Goal: Task Accomplishment & Management: Use online tool/utility

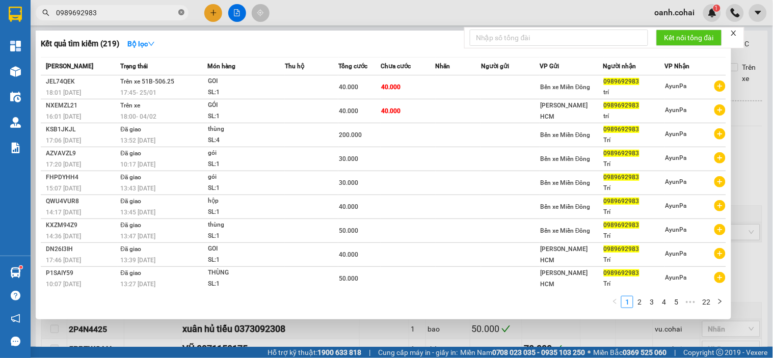
scroll to position [450, 0]
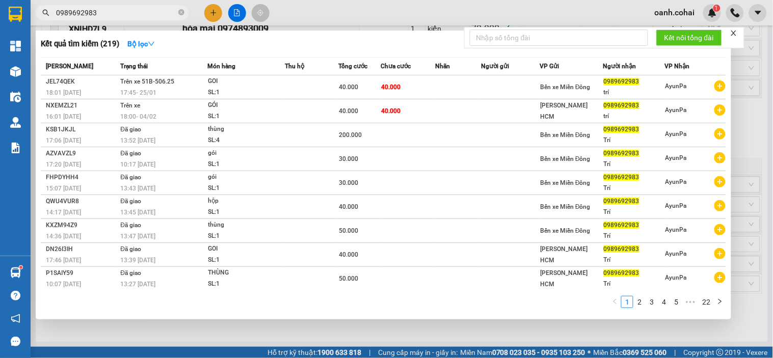
click at [182, 14] on icon "close-circle" at bounding box center [181, 12] width 6 height 6
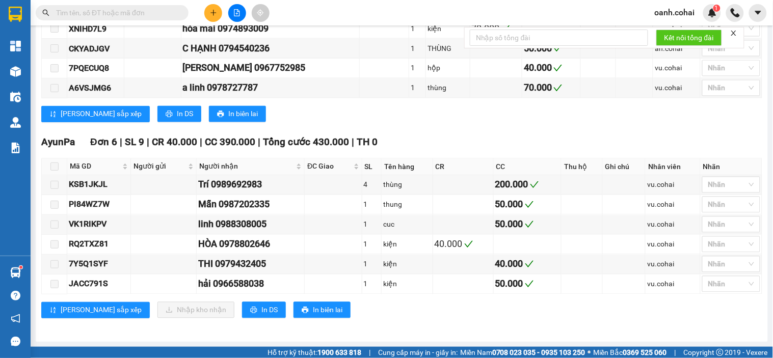
click at [172, 10] on input "text" at bounding box center [116, 12] width 120 height 11
type input "0"
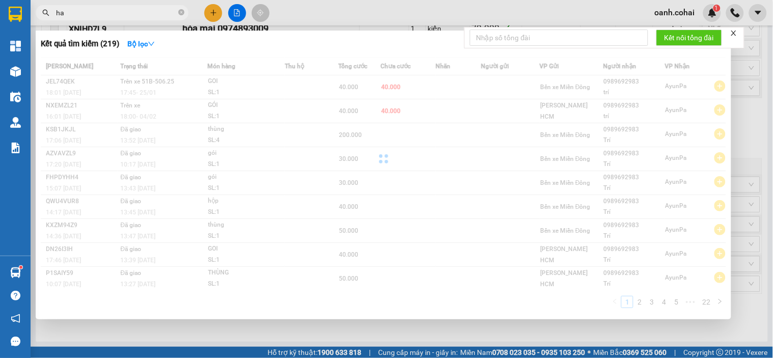
type input "h"
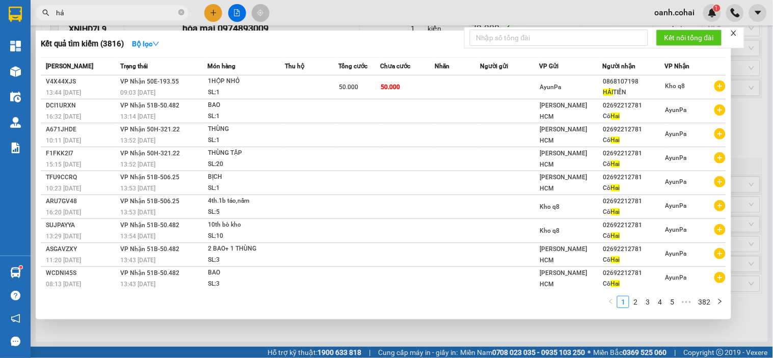
type input "h"
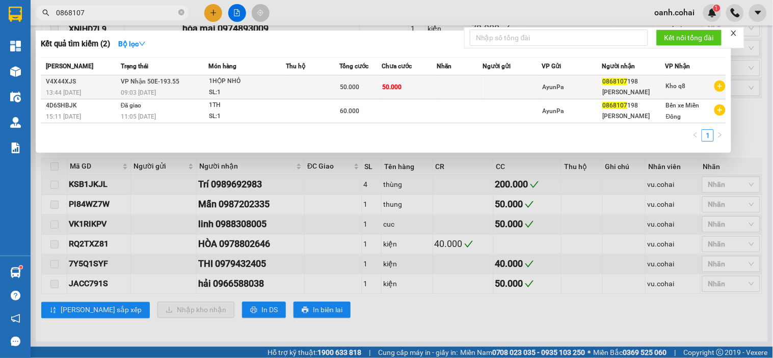
type input "0868107"
click at [193, 82] on td "VP Nhận 50E-193.55 09:03 [DATE]" at bounding box center [163, 87] width 90 height 24
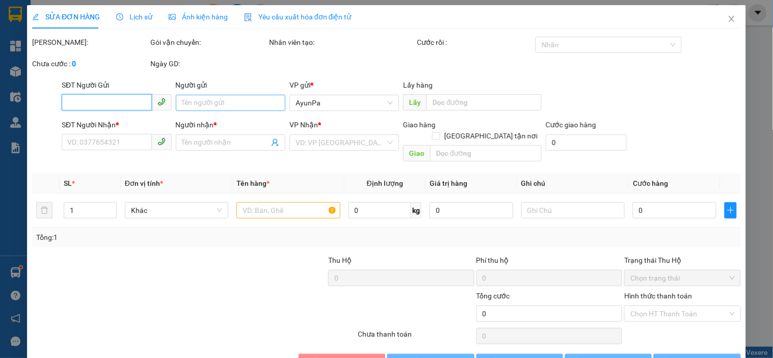
type input "0868107198"
type input "[PERSON_NAME]"
type input "50.000"
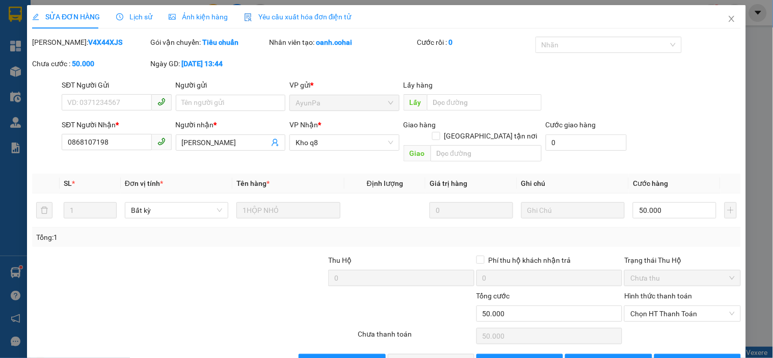
click at [138, 16] on span "Lịch sử" at bounding box center [134, 17] width 36 height 8
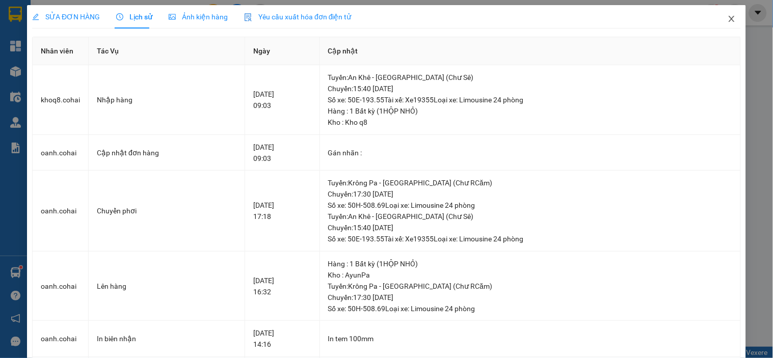
click at [728, 18] on icon "close" at bounding box center [731, 19] width 6 height 6
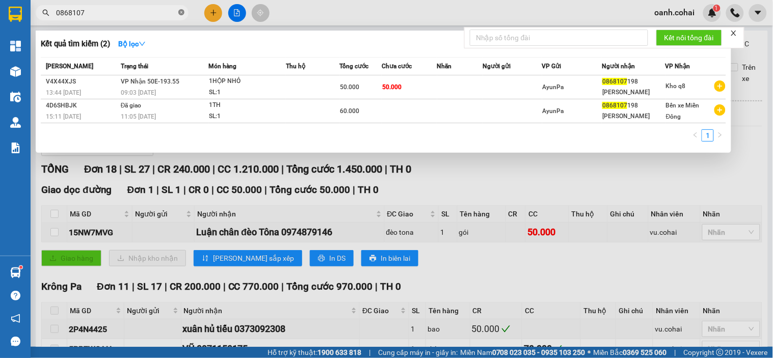
click at [182, 11] on icon "close-circle" at bounding box center [181, 12] width 6 height 6
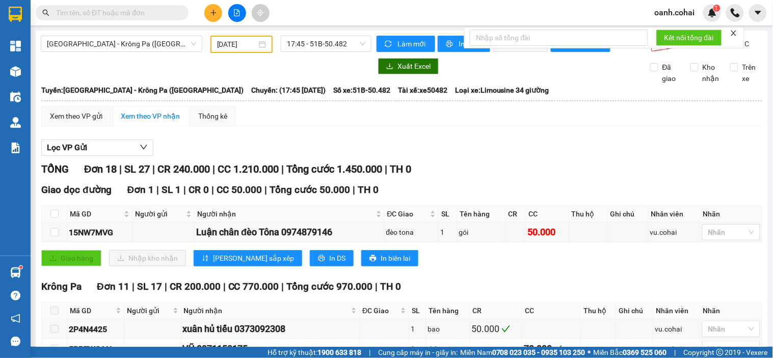
click at [169, 13] on input "text" at bounding box center [116, 12] width 120 height 11
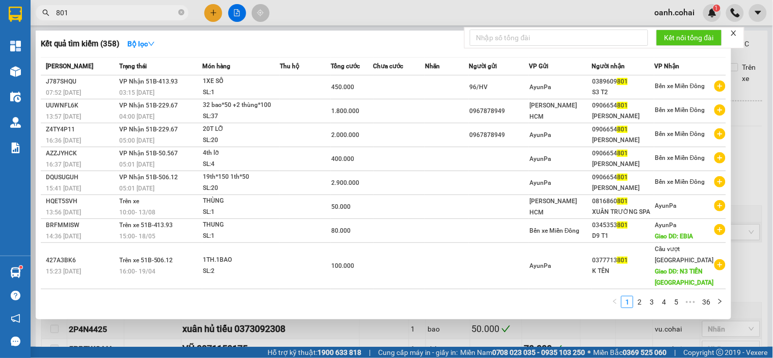
type input "801"
click at [762, 286] on div at bounding box center [386, 179] width 773 height 358
click at [180, 13] on icon "close-circle" at bounding box center [181, 12] width 6 height 6
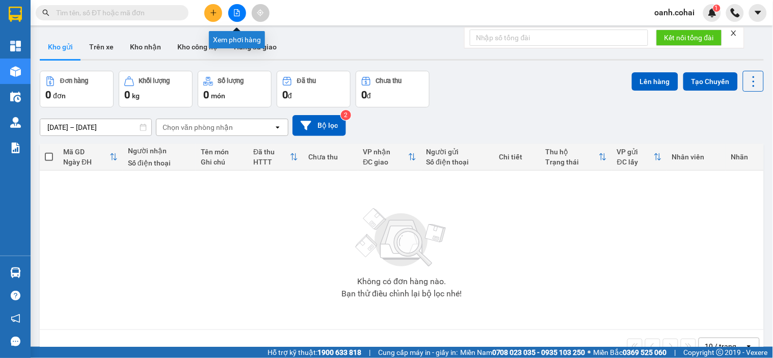
click at [238, 13] on icon "file-add" at bounding box center [236, 12] width 7 height 7
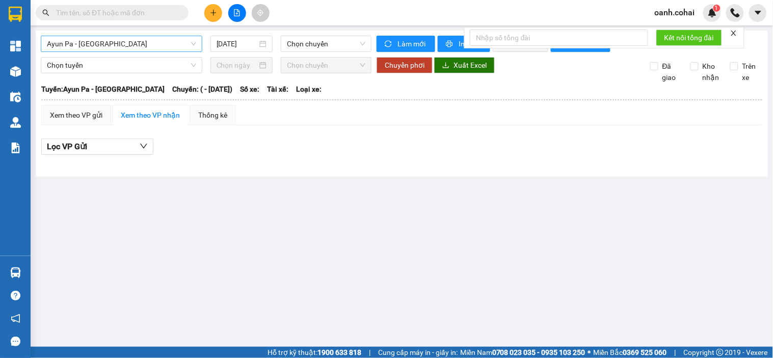
click at [149, 43] on span "Ayun Pa - [GEOGRAPHIC_DATA]" at bounding box center [121, 43] width 149 height 15
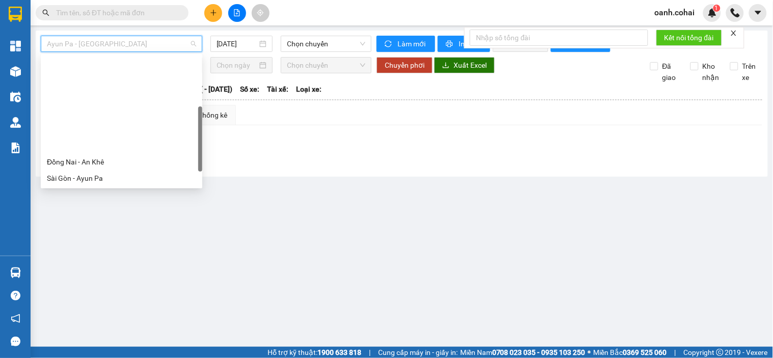
scroll to position [113, 0]
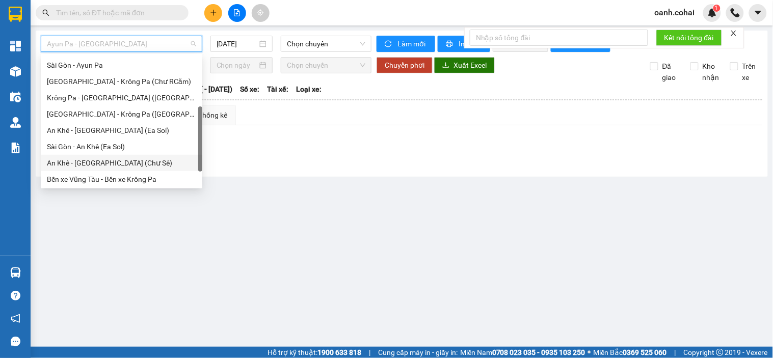
click at [100, 161] on div "An Khê - [GEOGRAPHIC_DATA] (Chư Sê)" at bounding box center [121, 162] width 149 height 11
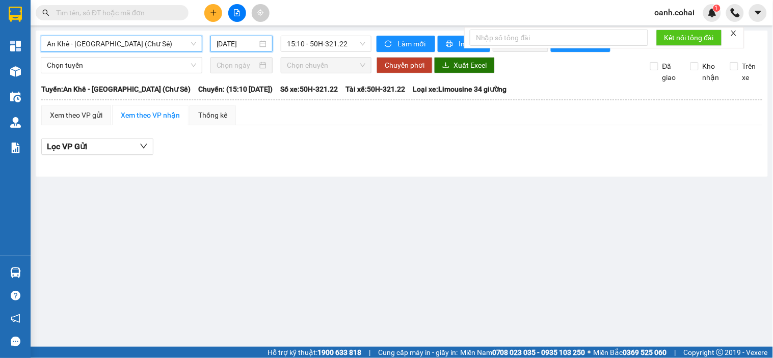
click at [240, 44] on input "13/08/2025" at bounding box center [236, 43] width 41 height 11
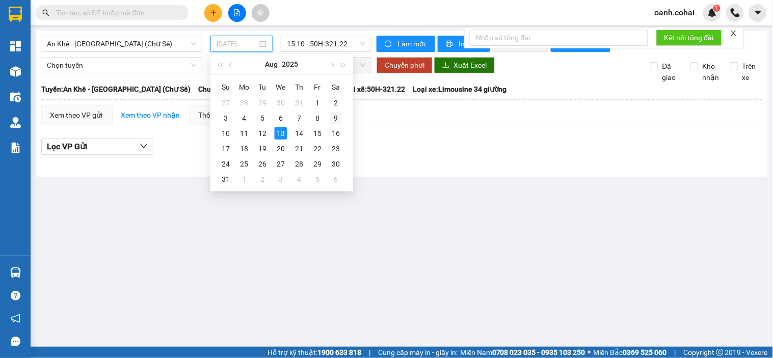
click at [335, 116] on div "9" at bounding box center [336, 118] width 12 height 12
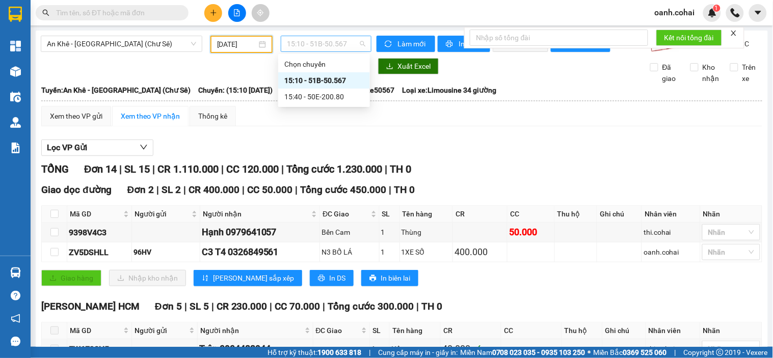
click at [328, 47] on span "15:10 - 51B-50.567" at bounding box center [326, 43] width 78 height 15
click at [136, 44] on span "An Khê - [GEOGRAPHIC_DATA] (Chư Sê)" at bounding box center [121, 43] width 149 height 15
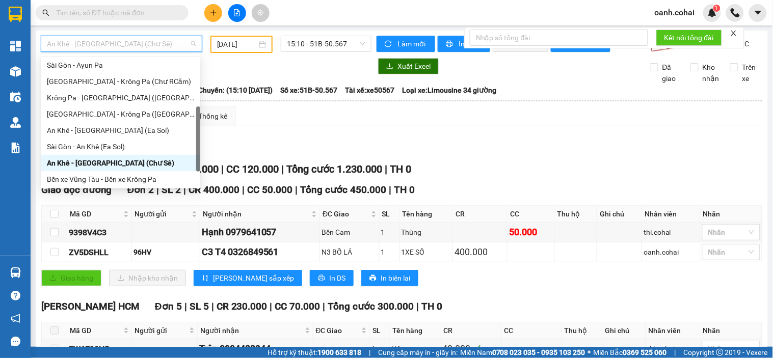
click at [164, 43] on span "An Khê - [GEOGRAPHIC_DATA] (Chư Sê)" at bounding box center [121, 43] width 149 height 15
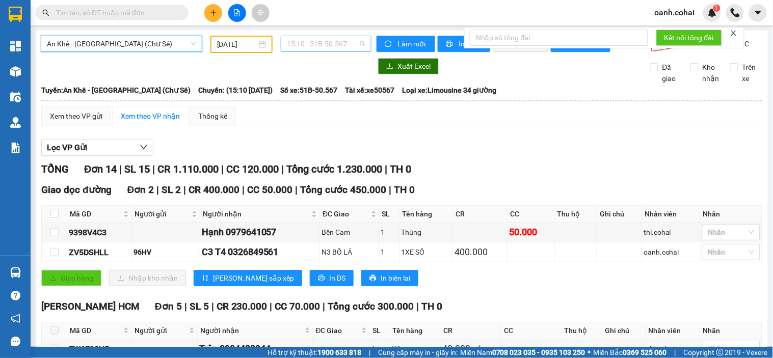
click at [312, 44] on span "15:10 - 51B-50.567" at bounding box center [326, 43] width 78 height 15
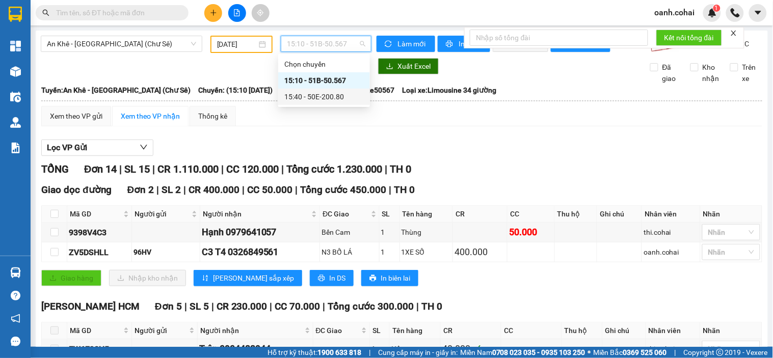
click at [324, 96] on div "15:40 - 50E-200.80" at bounding box center [323, 96] width 79 height 11
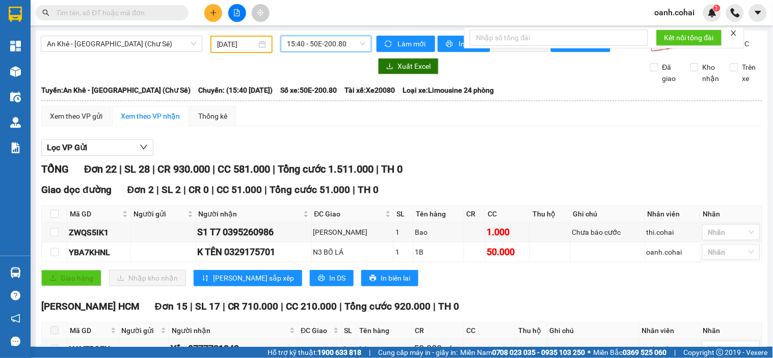
click at [235, 45] on input "09/08/2025" at bounding box center [237, 44] width 40 height 11
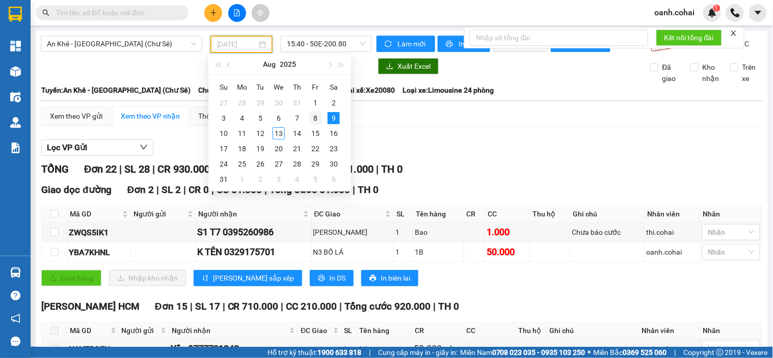
click at [316, 116] on div "8" at bounding box center [315, 118] width 12 height 12
type input "08/08/2025"
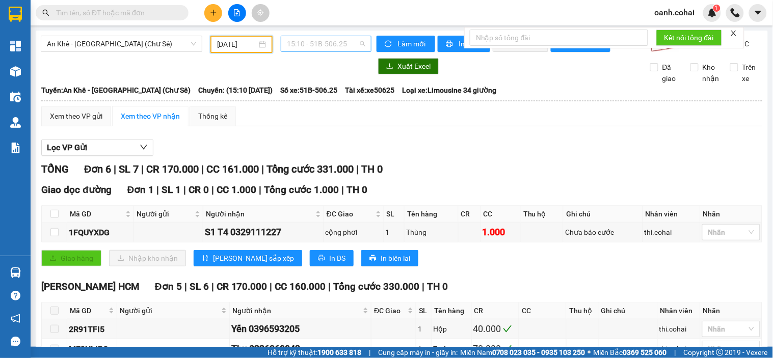
click at [343, 44] on span "15:10 - 51B-506.25" at bounding box center [326, 43] width 78 height 15
click at [308, 93] on div "15:40 - 50E-193.55" at bounding box center [323, 96] width 79 height 11
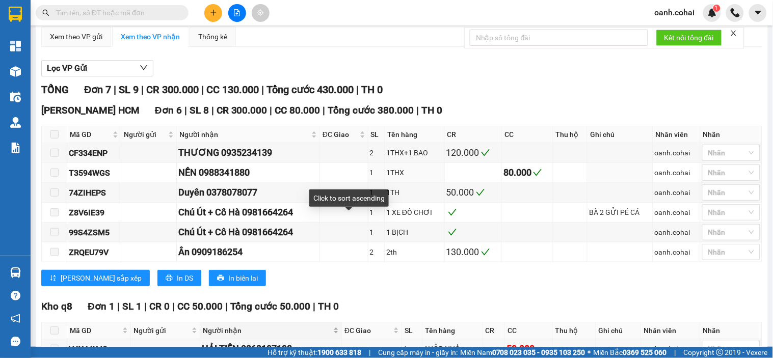
scroll to position [153, 0]
